Goal: Information Seeking & Learning: Learn about a topic

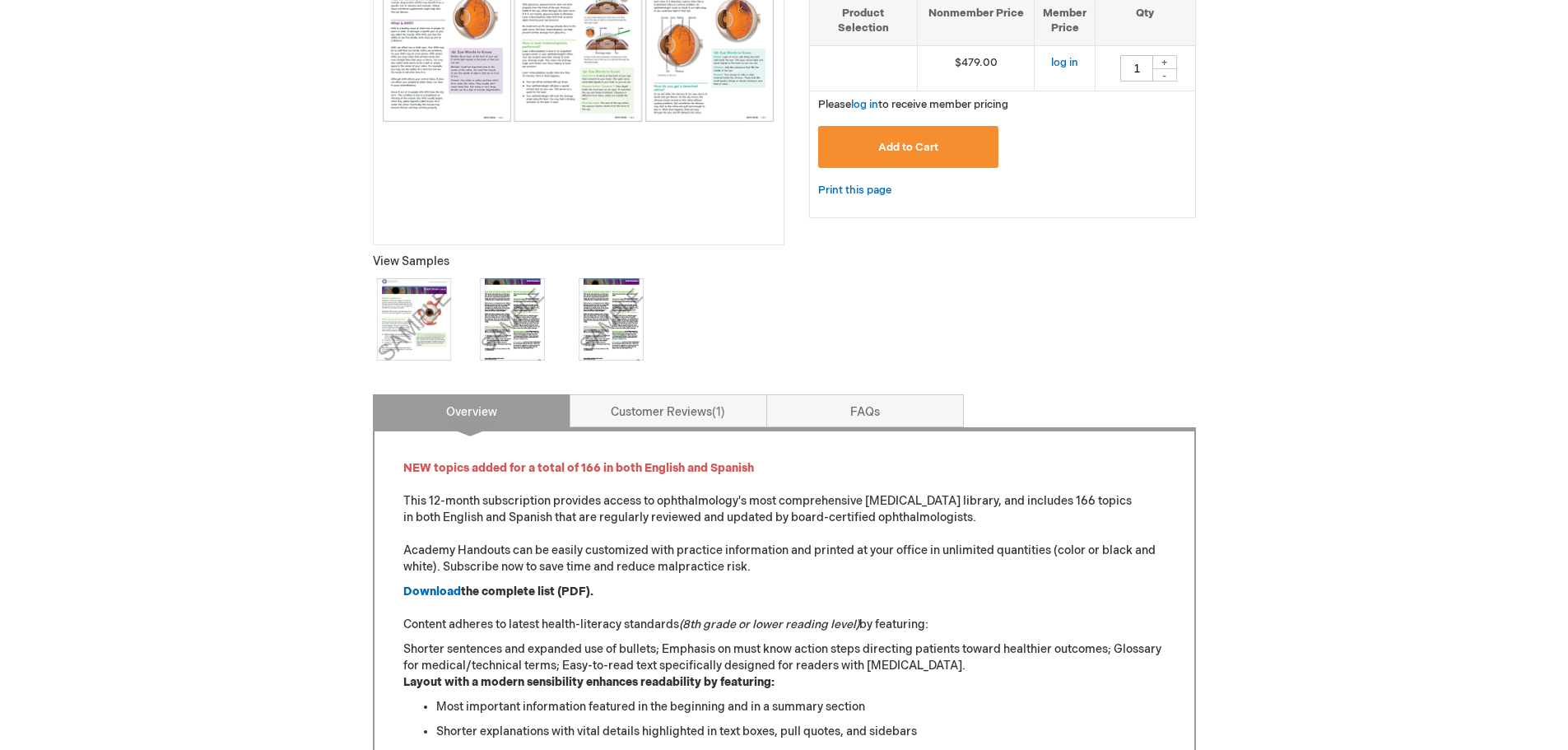
scroll to position [494, 0]
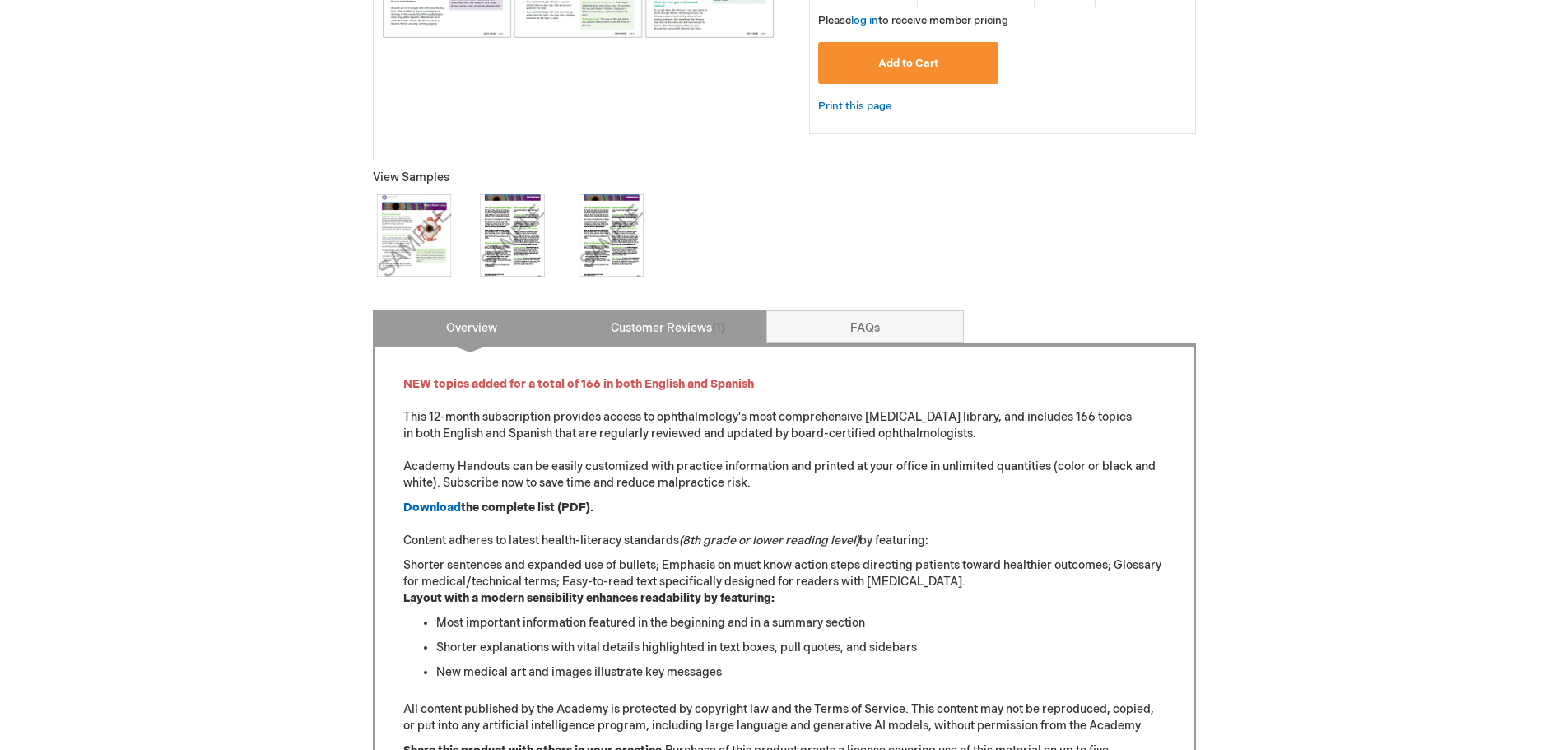
click at [713, 324] on link "Customer Reviews 1" at bounding box center [669, 327] width 197 height 33
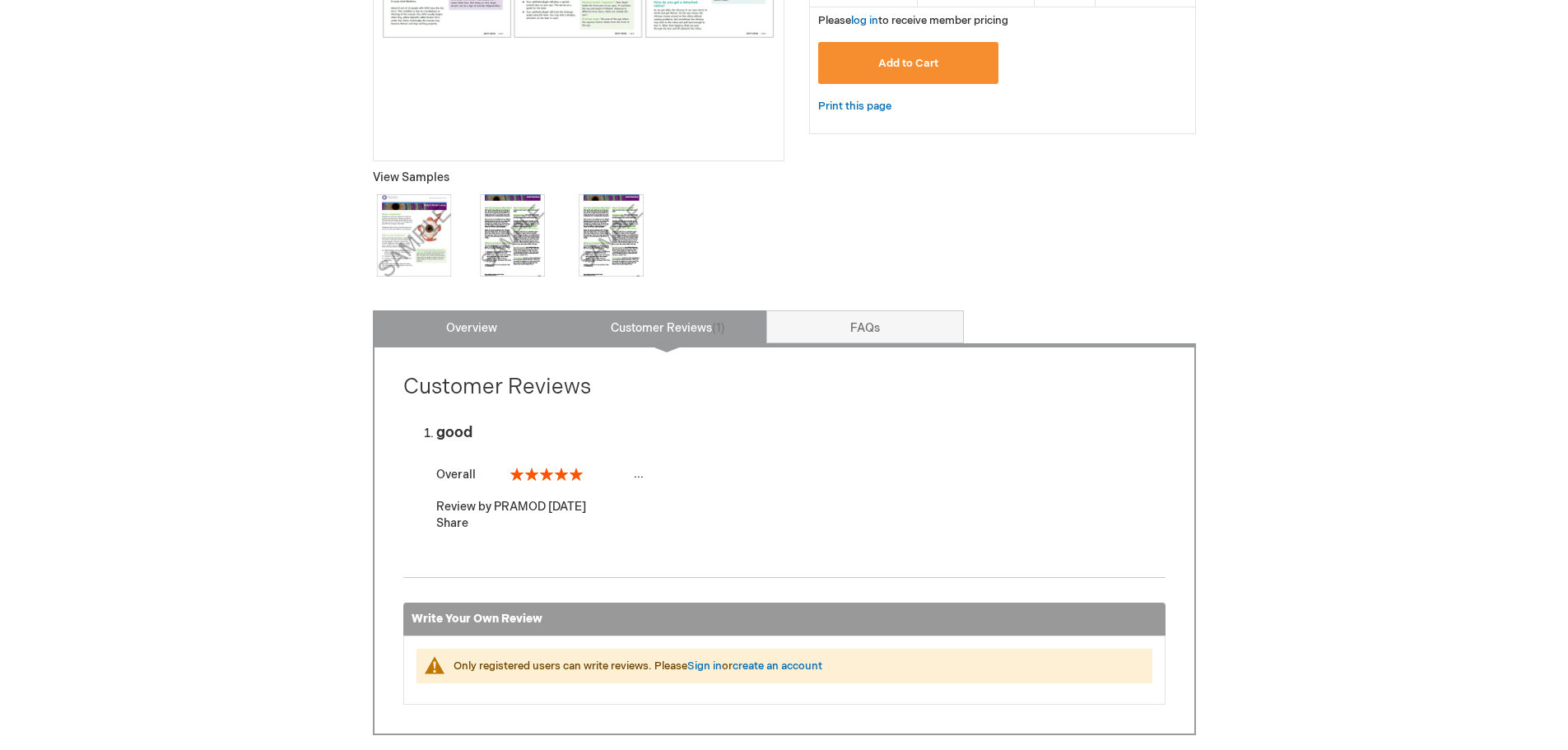
click at [519, 315] on link "Overview" at bounding box center [471, 327] width 197 height 33
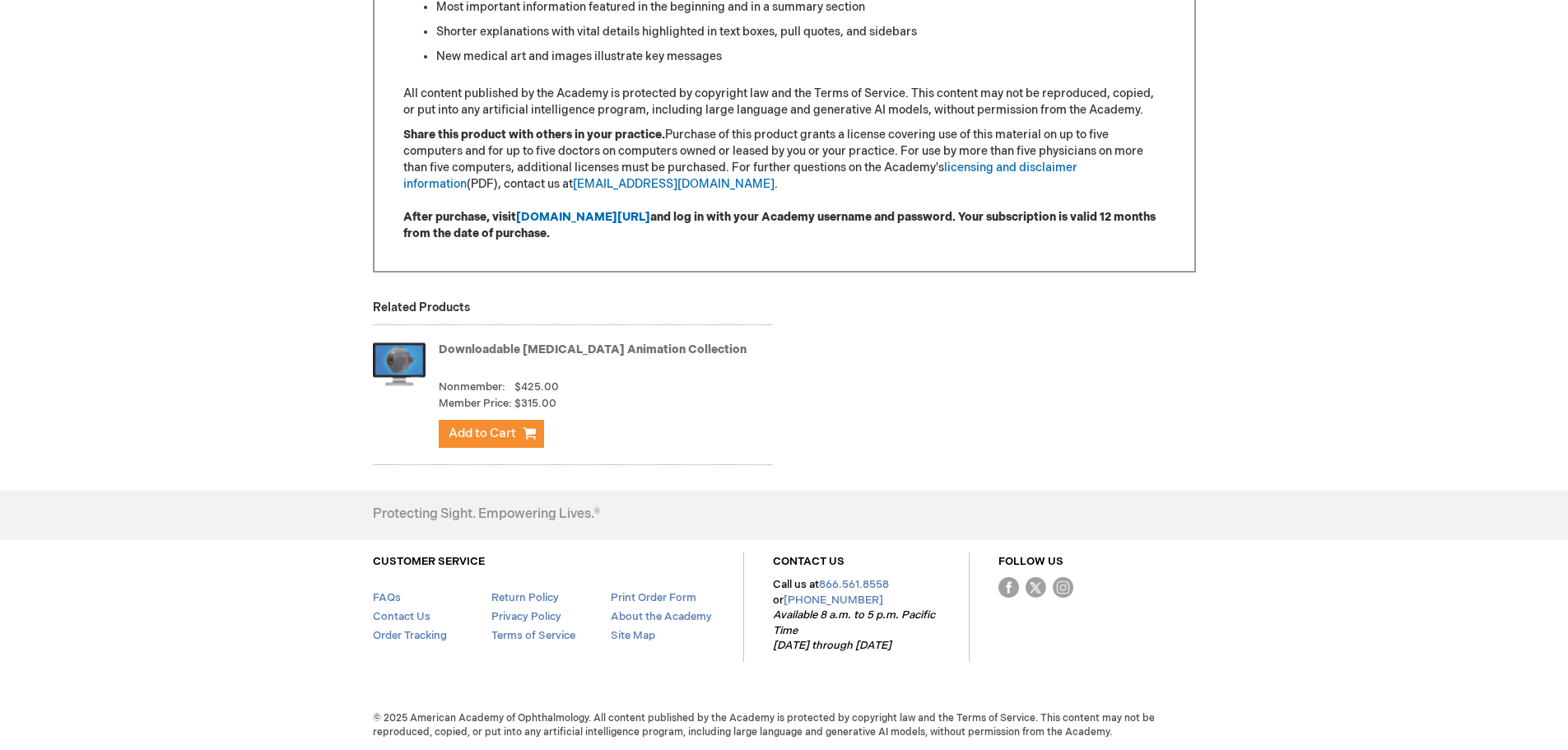
scroll to position [1112, 0]
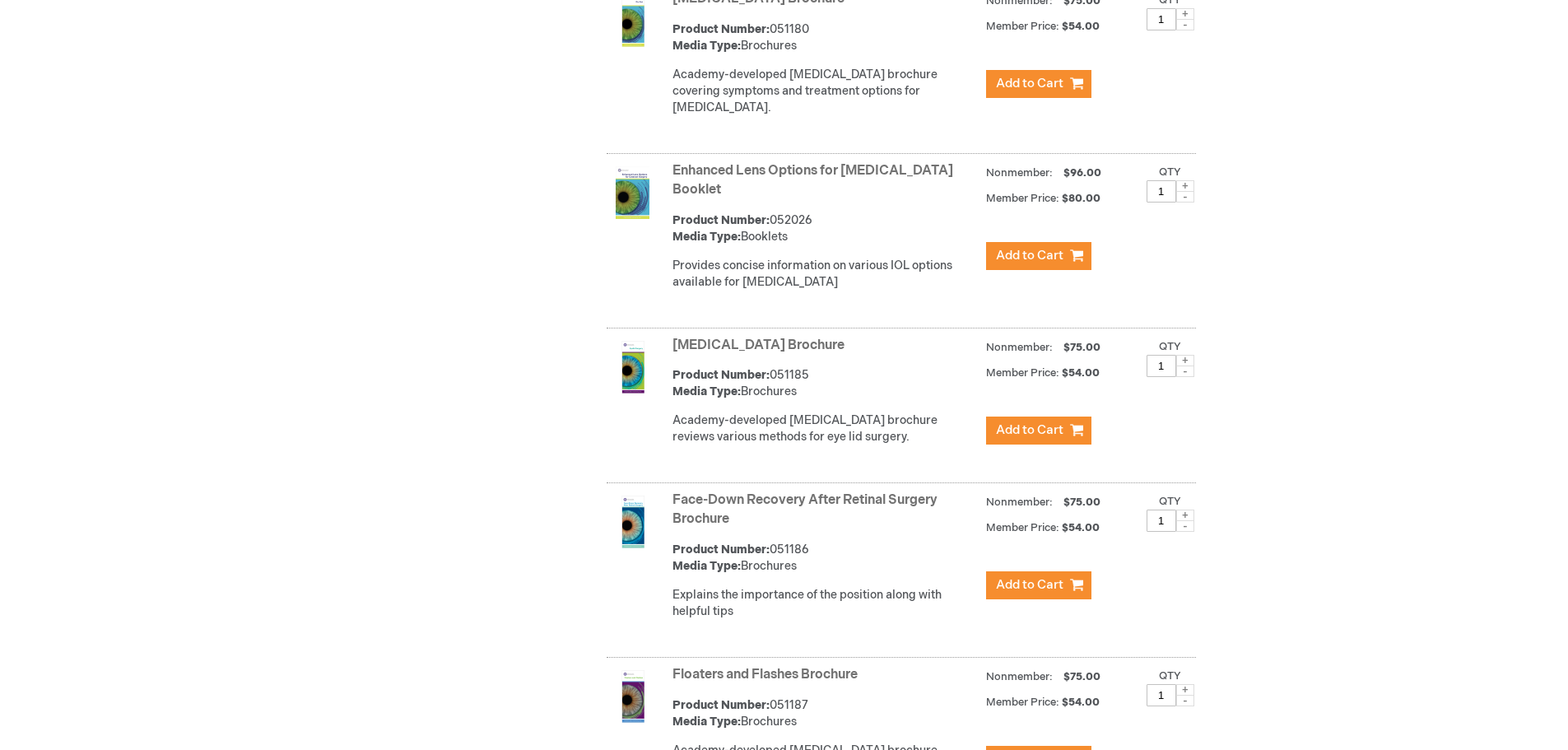
scroll to position [2962, 0]
